Goal: Task Accomplishment & Management: Manage account settings

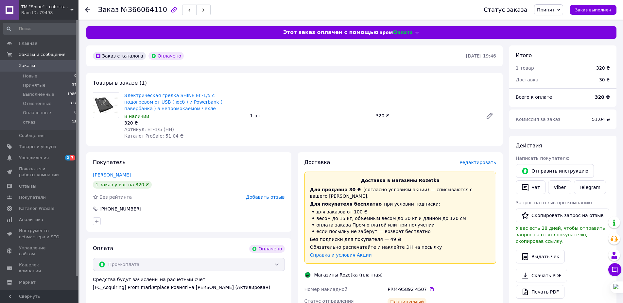
click at [32, 63] on span "Заказы" at bounding box center [27, 66] width 16 height 6
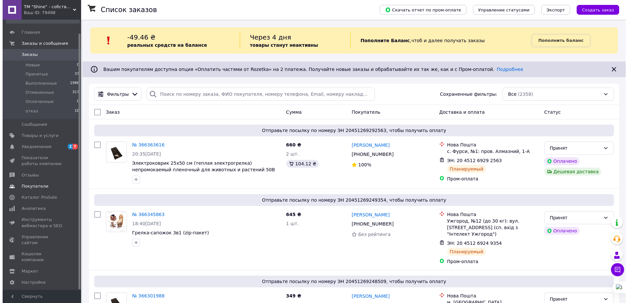
scroll to position [14, 0]
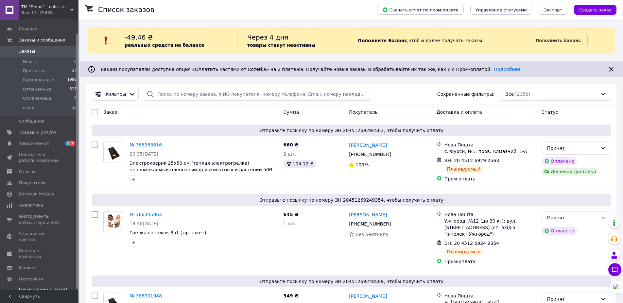
click at [42, 299] on div "Prom микс 1 000" at bounding box center [43, 302] width 48 height 6
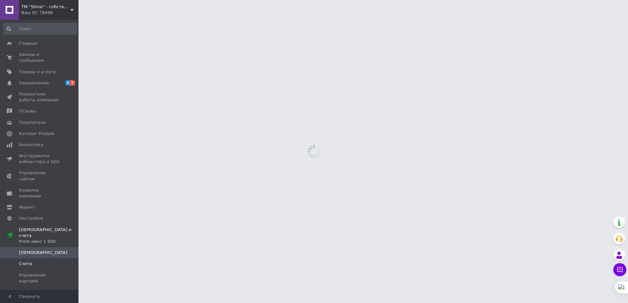
click at [39, 261] on span "Счета" at bounding box center [40, 264] width 42 height 6
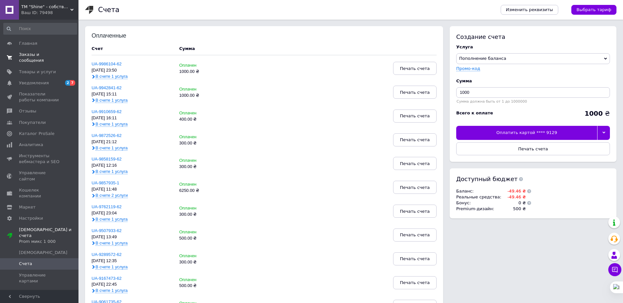
click at [41, 56] on span "Заказы и сообщения" at bounding box center [40, 58] width 42 height 12
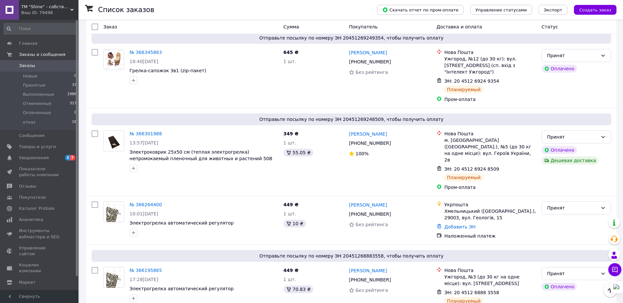
scroll to position [39, 0]
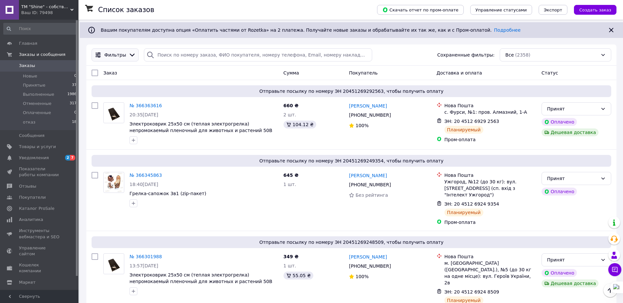
click at [135, 57] on icon at bounding box center [131, 54] width 7 height 7
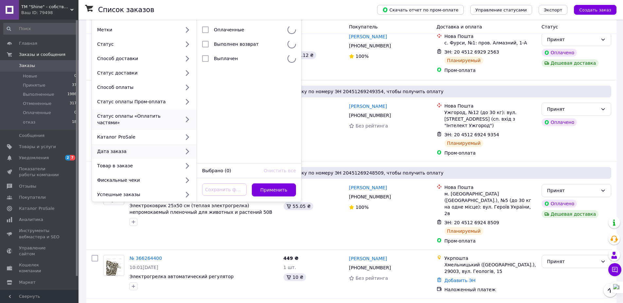
scroll to position [118, 0]
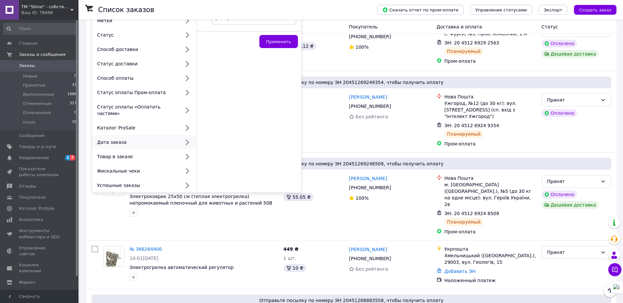
click at [241, 165] on div "Период заказа C [DATE] По [DATE] Применить" at bounding box center [249, 89] width 104 height 208
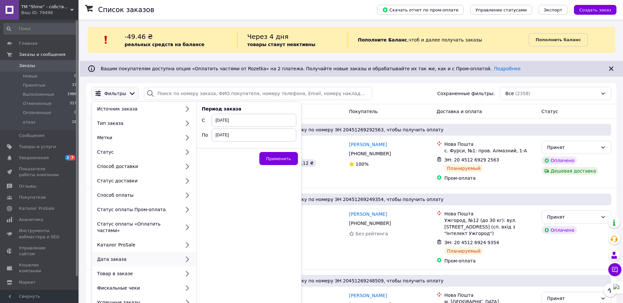
scroll to position [0, 0]
click at [248, 126] on span "[DATE]" at bounding box center [253, 120] width 85 height 13
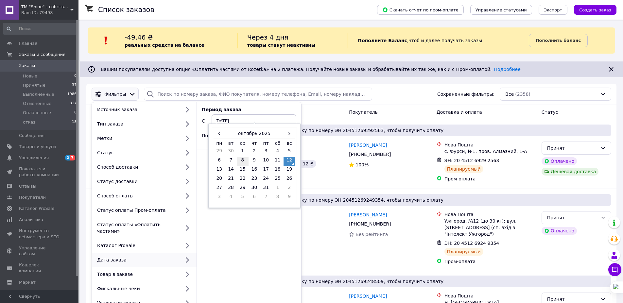
click at [243, 164] on td "8" at bounding box center [243, 161] width 12 height 9
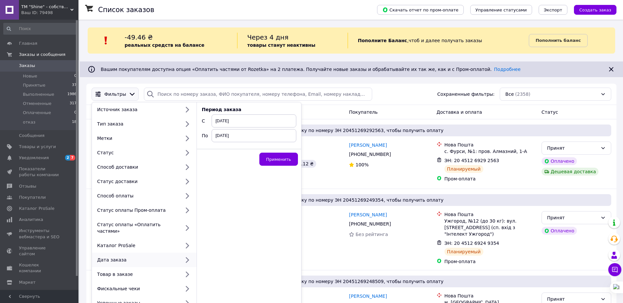
click at [245, 140] on span "[DATE]" at bounding box center [253, 135] width 85 height 13
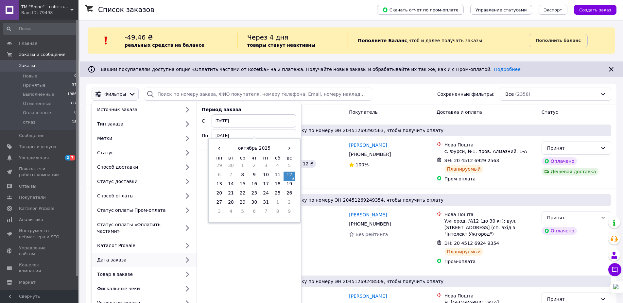
click at [288, 181] on td "12" at bounding box center [289, 176] width 12 height 9
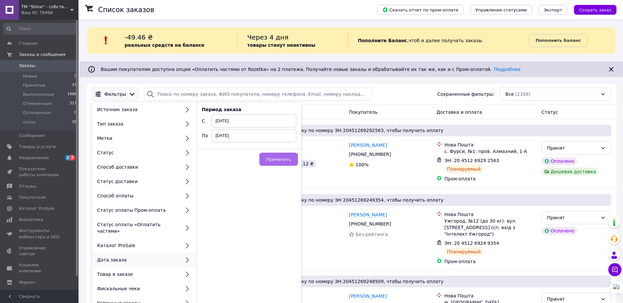
click at [283, 162] on span "Применить" at bounding box center [278, 159] width 25 height 5
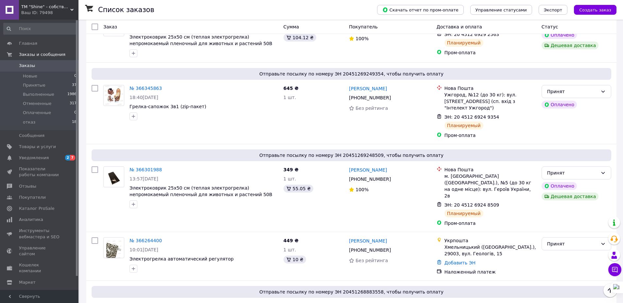
scroll to position [39, 0]
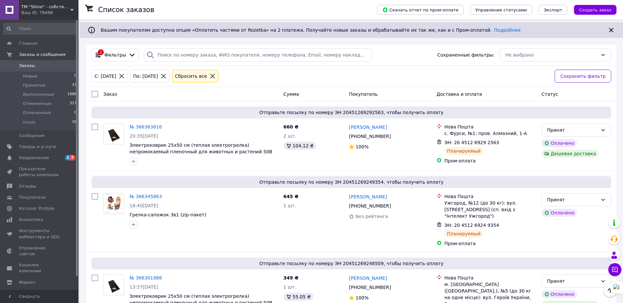
click at [94, 97] on input "checkbox" at bounding box center [95, 94] width 7 height 7
checkbox input "true"
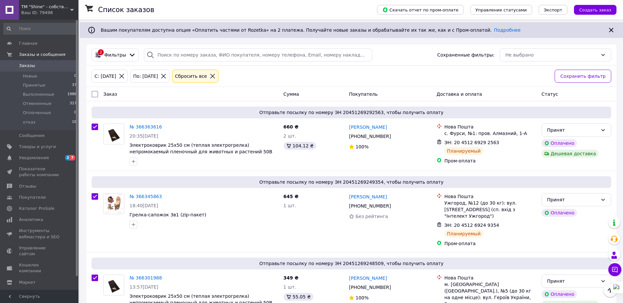
checkbox input "true"
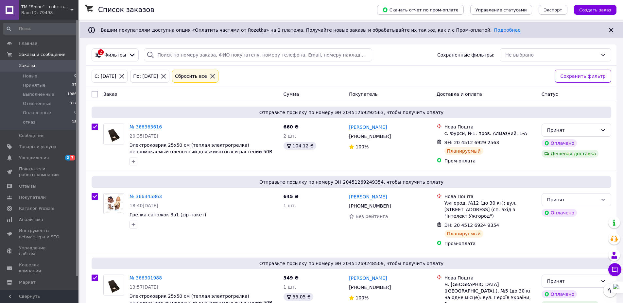
checkbox input "true"
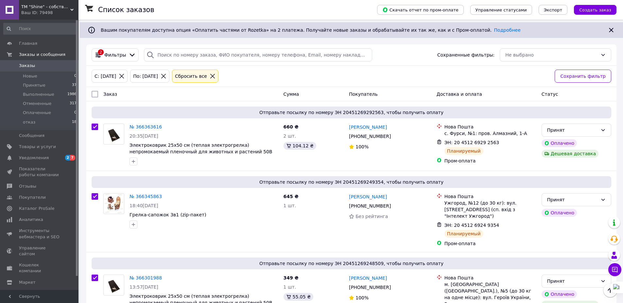
checkbox input "true"
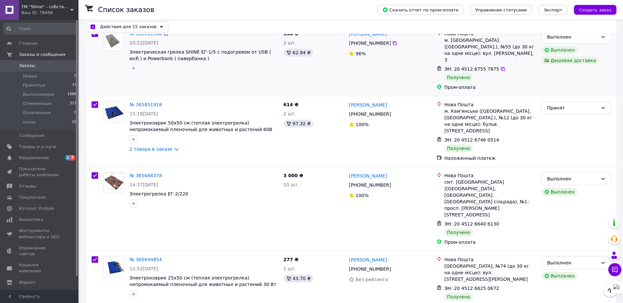
scroll to position [812, 0]
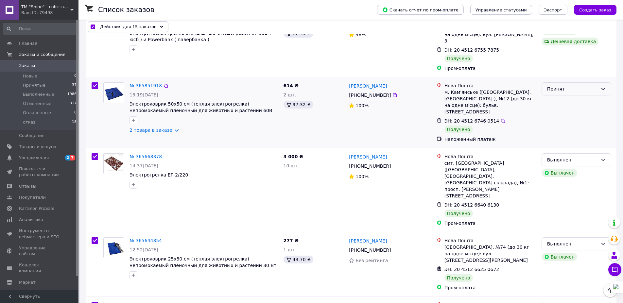
click at [578, 95] on div "Принят" at bounding box center [576, 88] width 70 height 13
click at [563, 204] on li "Выполнен" at bounding box center [576, 201] width 69 height 12
checkbox input "false"
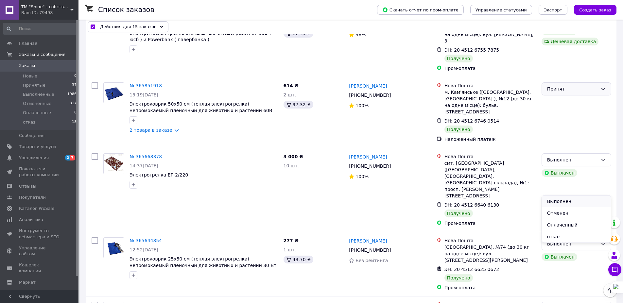
checkbox input "false"
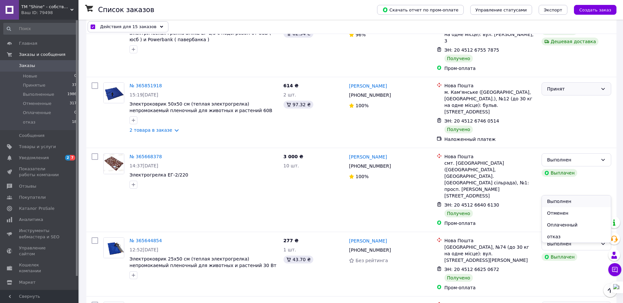
checkbox input "false"
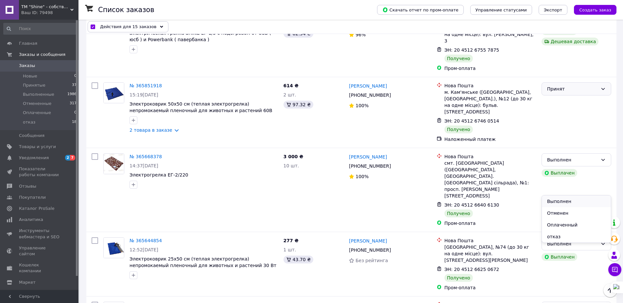
checkbox input "false"
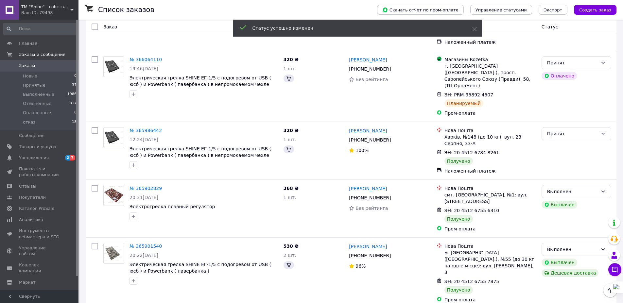
scroll to position [655, 0]
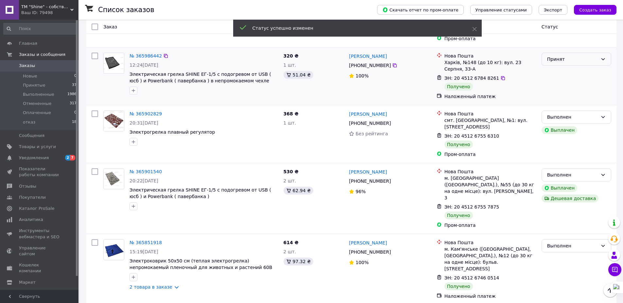
click at [563, 63] on div "Принят" at bounding box center [572, 59] width 51 height 7
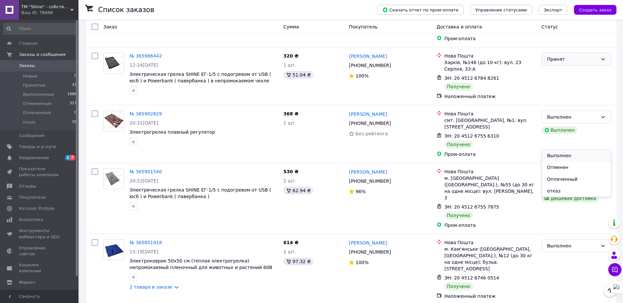
click at [563, 154] on li "Выполнен" at bounding box center [576, 156] width 69 height 12
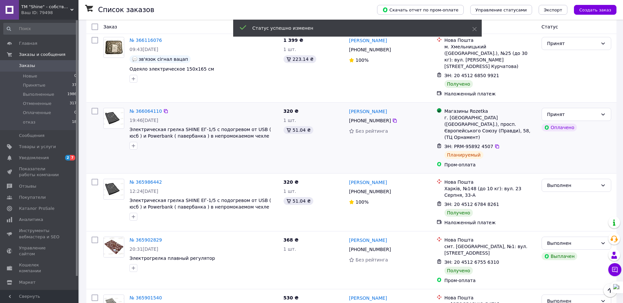
scroll to position [498, 0]
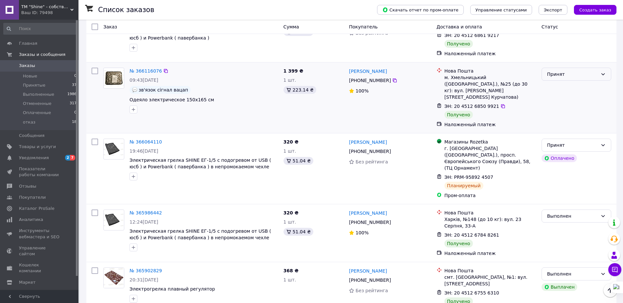
click at [560, 78] on div "Принят" at bounding box center [572, 74] width 51 height 7
click at [558, 160] on li "Выполнен" at bounding box center [576, 161] width 69 height 12
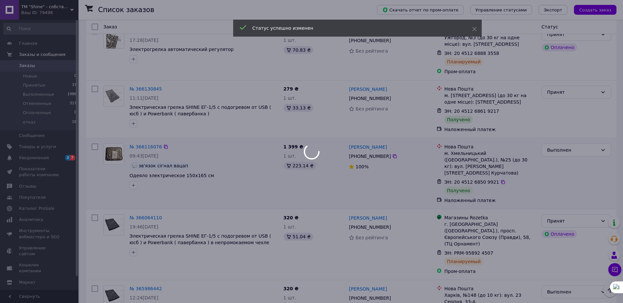
scroll to position [420, 0]
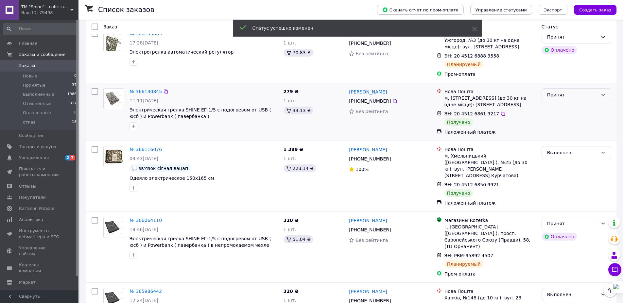
click at [569, 98] on div "Принят" at bounding box center [572, 94] width 51 height 7
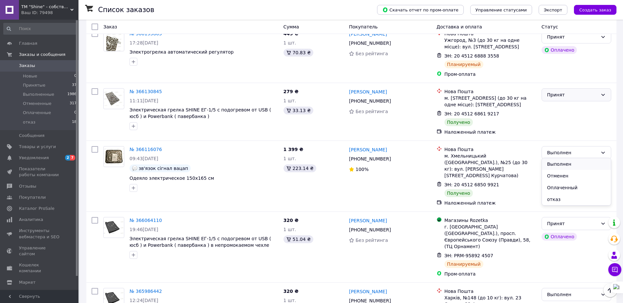
click at [558, 163] on li "Выполнен" at bounding box center [576, 164] width 69 height 12
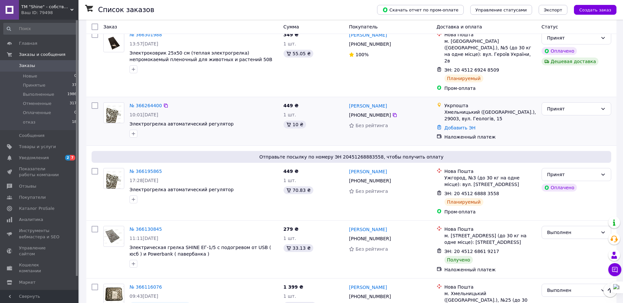
scroll to position [263, 0]
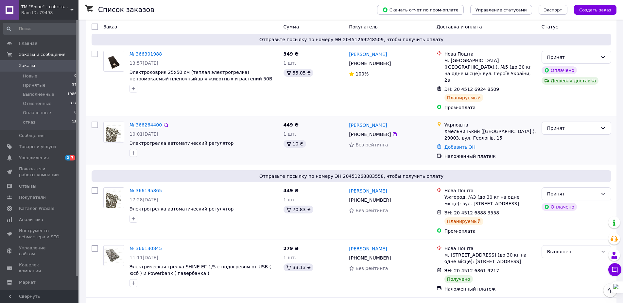
click at [139, 127] on link "№ 366264400" at bounding box center [145, 124] width 32 height 5
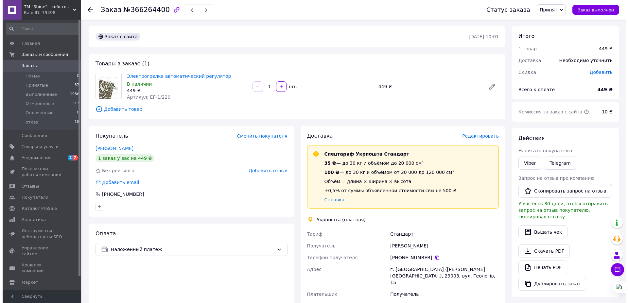
scroll to position [39, 0]
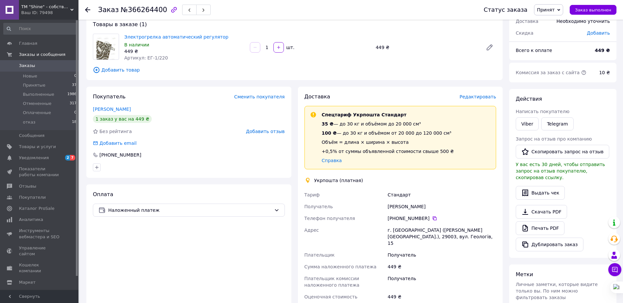
click at [475, 99] on span "Редактировать" at bounding box center [477, 96] width 37 height 5
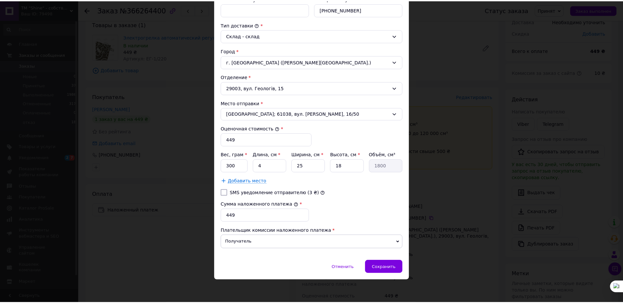
scroll to position [214, 0]
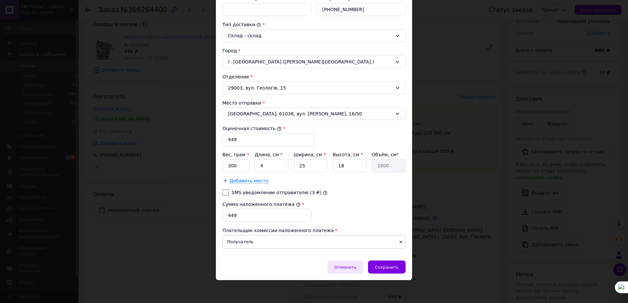
click at [343, 267] on span "Отменить" at bounding box center [345, 267] width 22 height 5
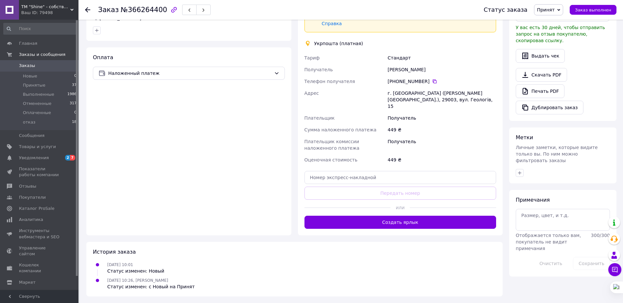
scroll to position [223, 0]
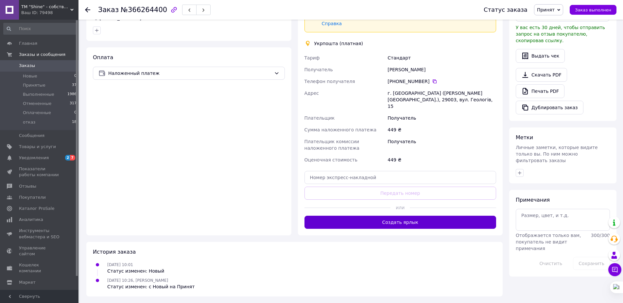
click at [416, 216] on button "Создать ярлык" at bounding box center [400, 222] width 192 height 13
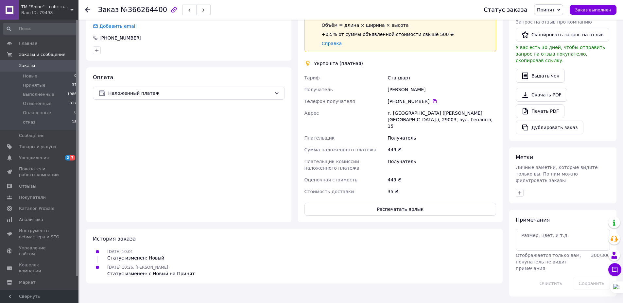
scroll to position [217, 0]
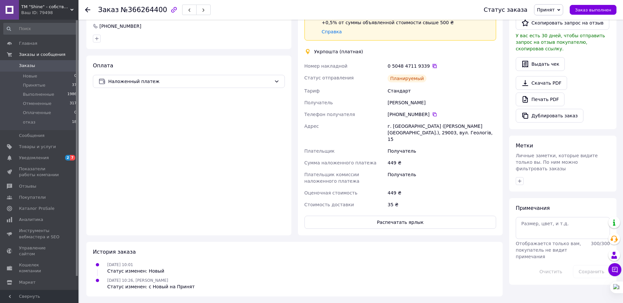
click at [437, 63] on icon at bounding box center [434, 65] width 5 height 5
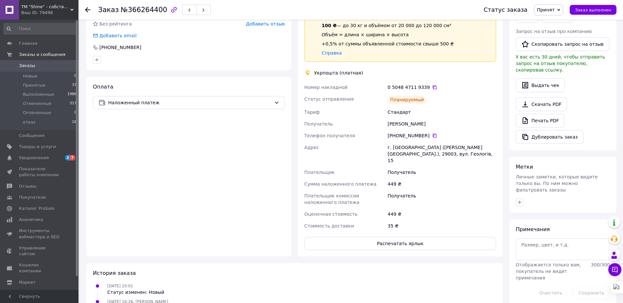
scroll to position [157, 0]
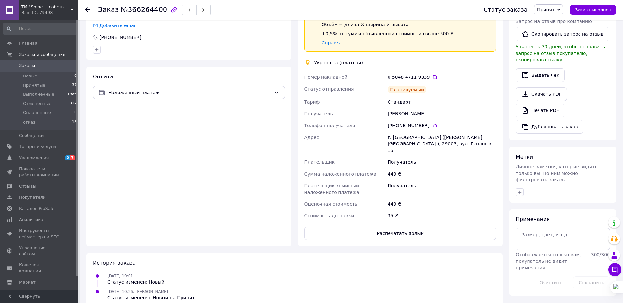
click at [40, 65] on span "Заказы" at bounding box center [40, 66] width 42 height 6
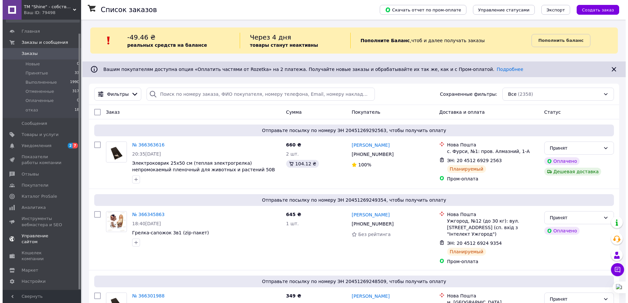
scroll to position [14, 0]
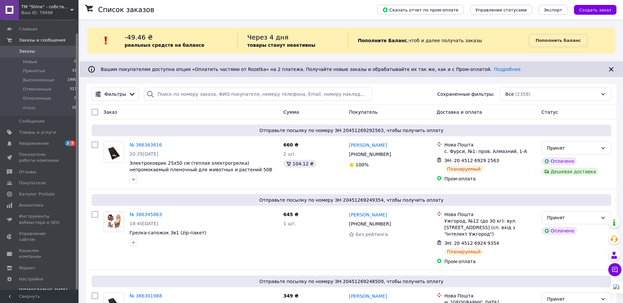
click at [42, 299] on div "Prom микс 1 000" at bounding box center [43, 302] width 48 height 6
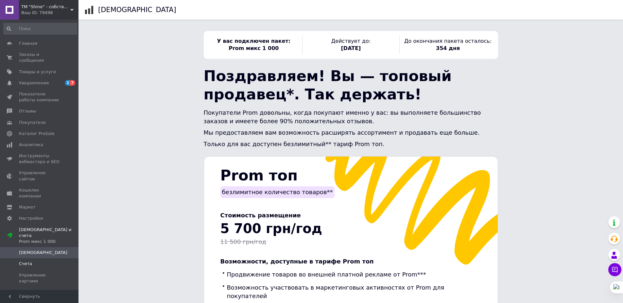
click at [40, 261] on span "Счета" at bounding box center [40, 264] width 42 height 6
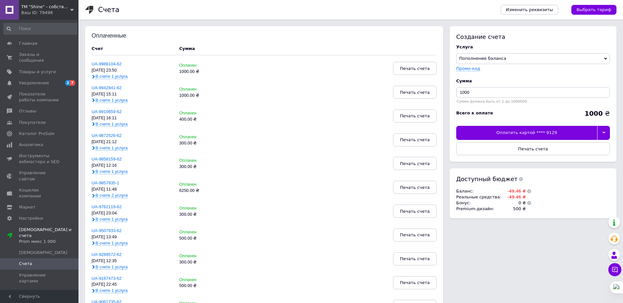
click at [604, 133] on icon at bounding box center [603, 133] width 3 height 2
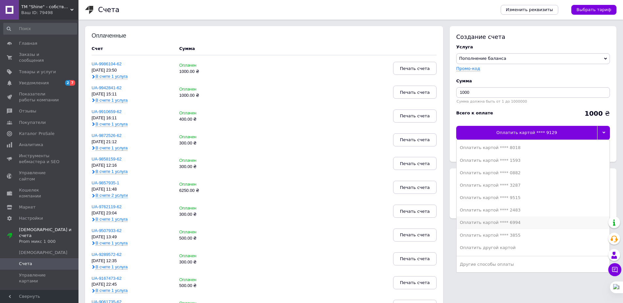
click at [520, 222] on div "Оплатить картой **** 6994" at bounding box center [533, 223] width 146 height 6
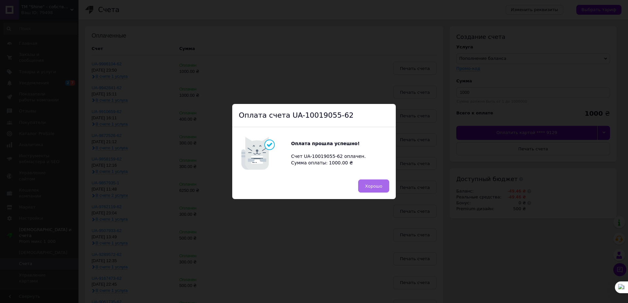
click at [381, 188] on span "Хорошо" at bounding box center [373, 186] width 17 height 5
